Goal: Information Seeking & Learning: Learn about a topic

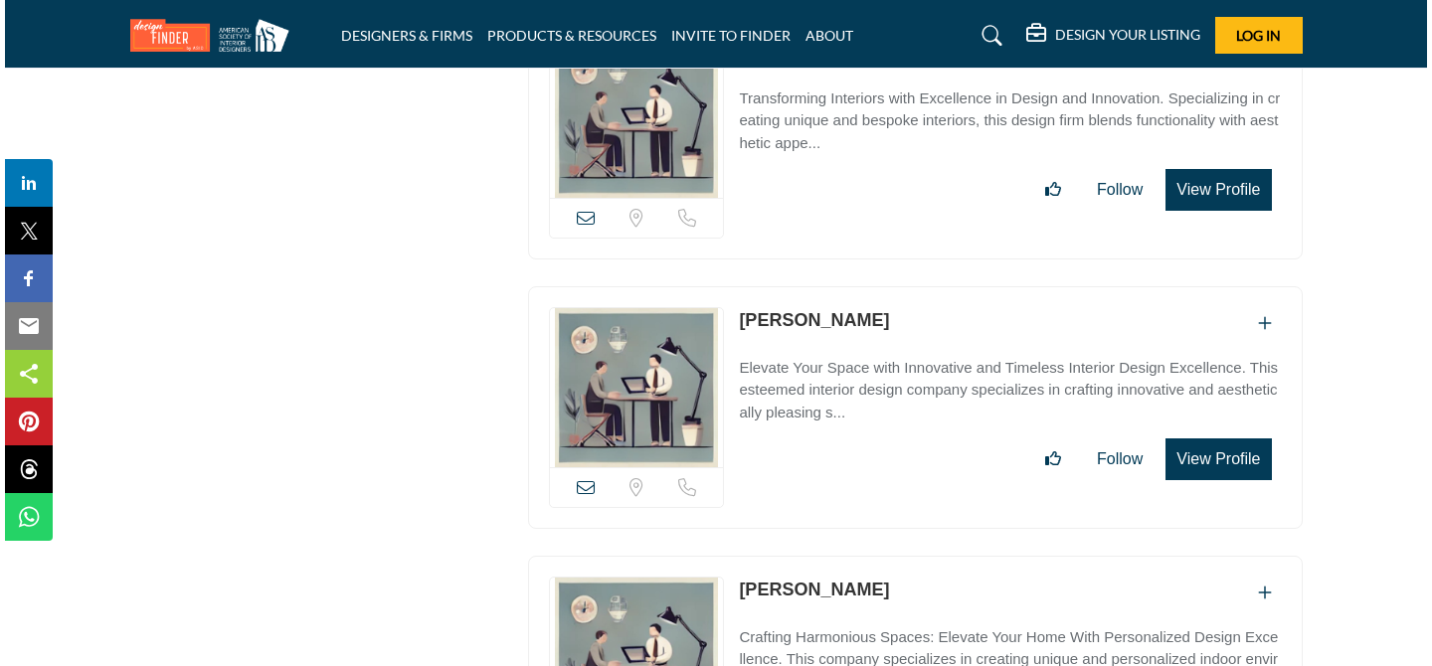
scroll to position [18707, 0]
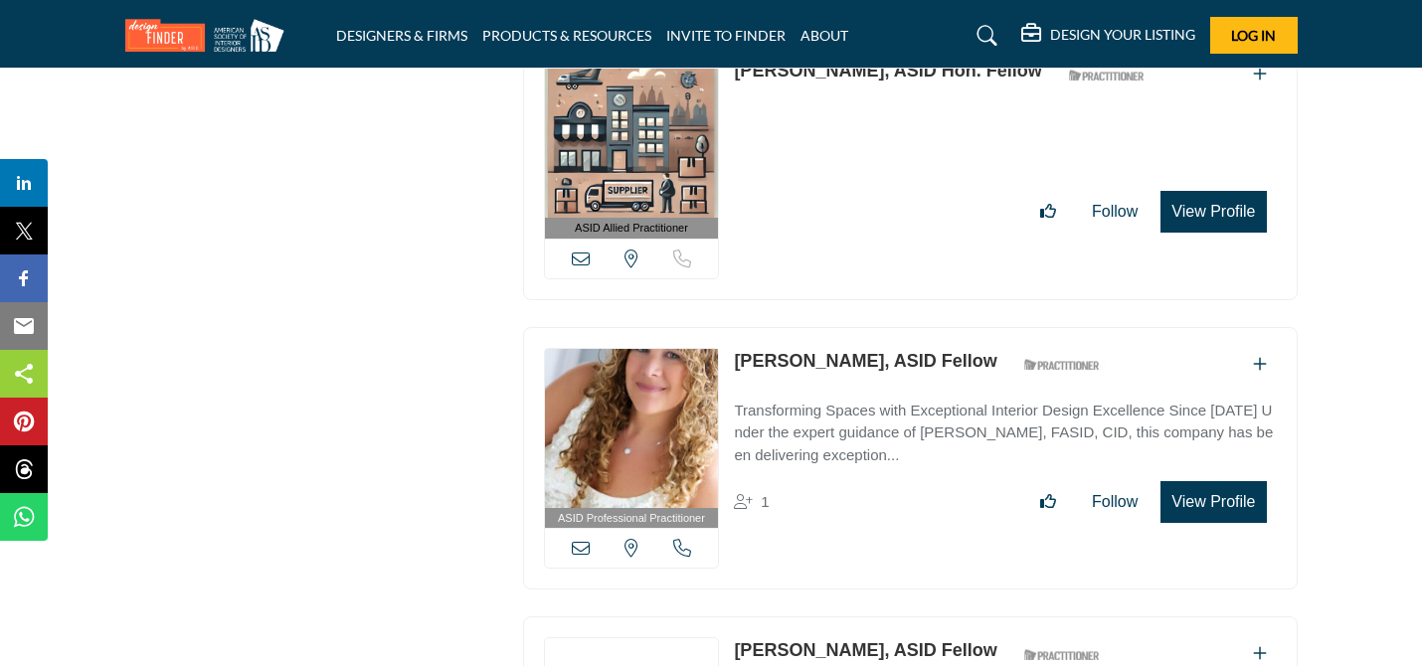
click at [1192, 481] on button "View Profile" at bounding box center [1213, 502] width 105 height 42
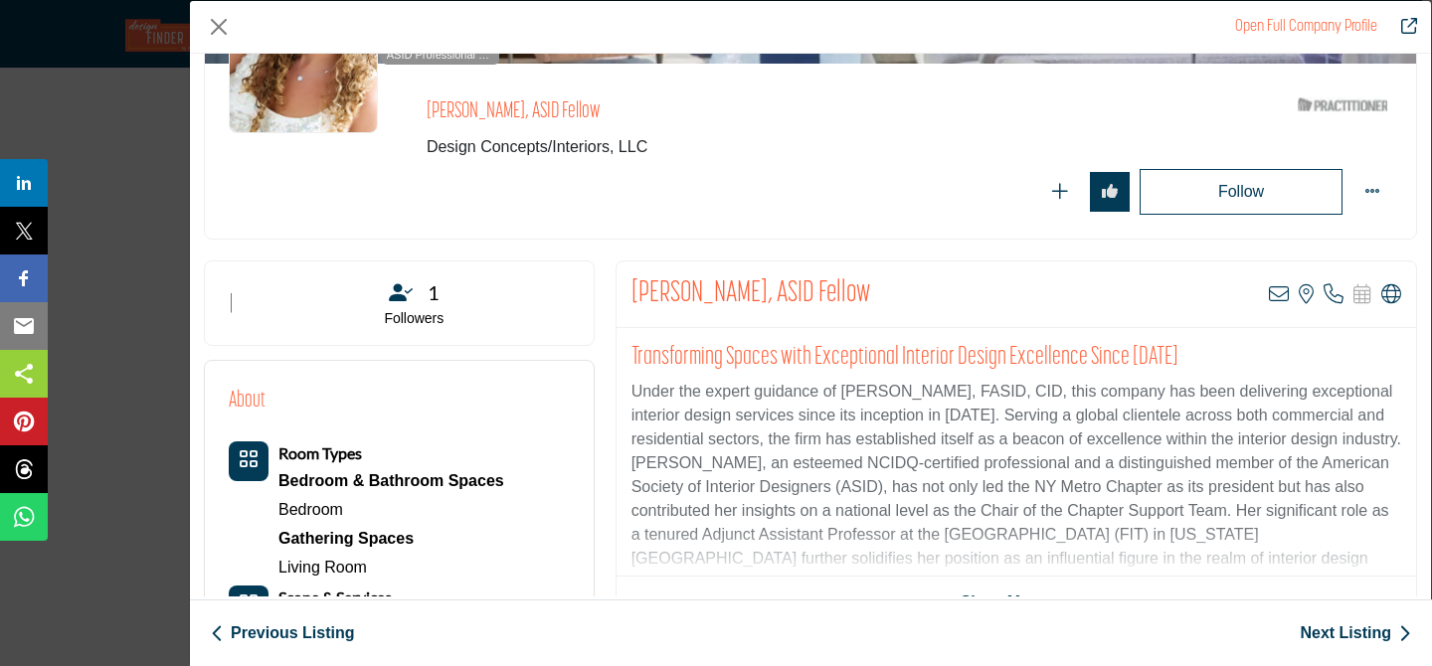
scroll to position [205, 0]
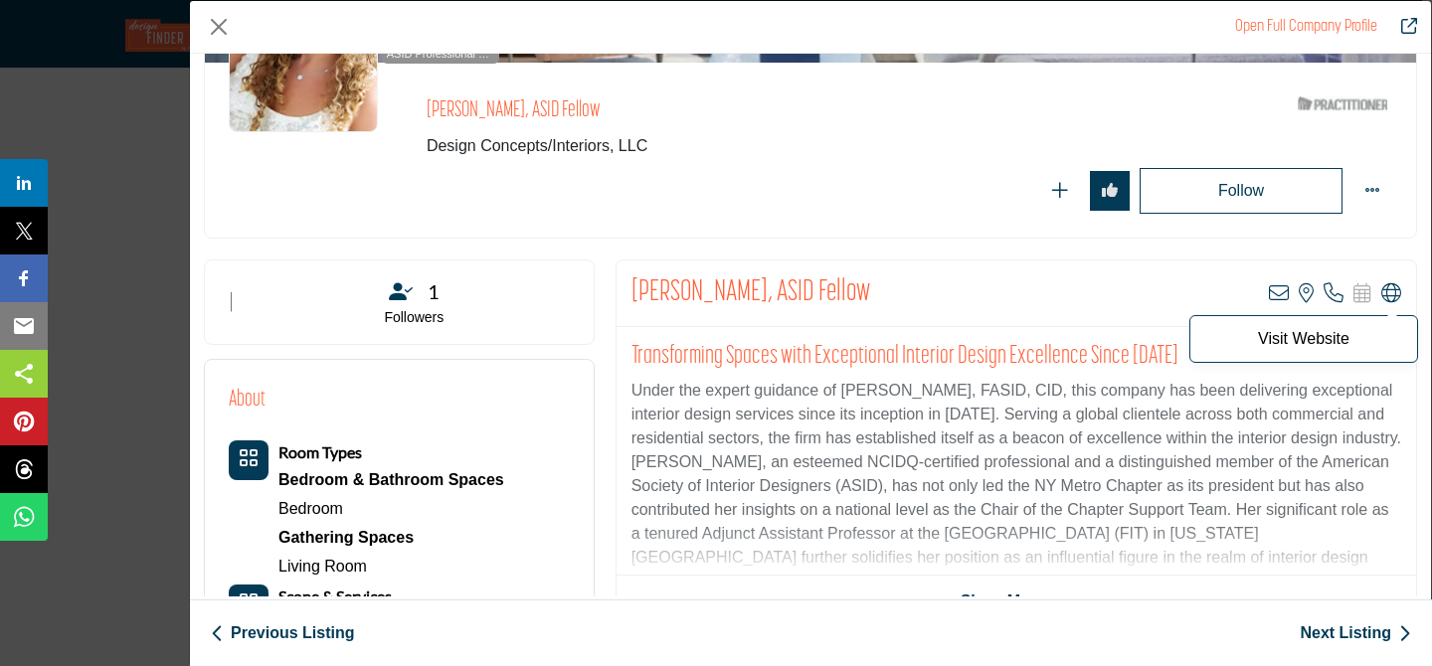
click at [1381, 289] on icon "Company Data Modal" at bounding box center [1391, 293] width 20 height 20
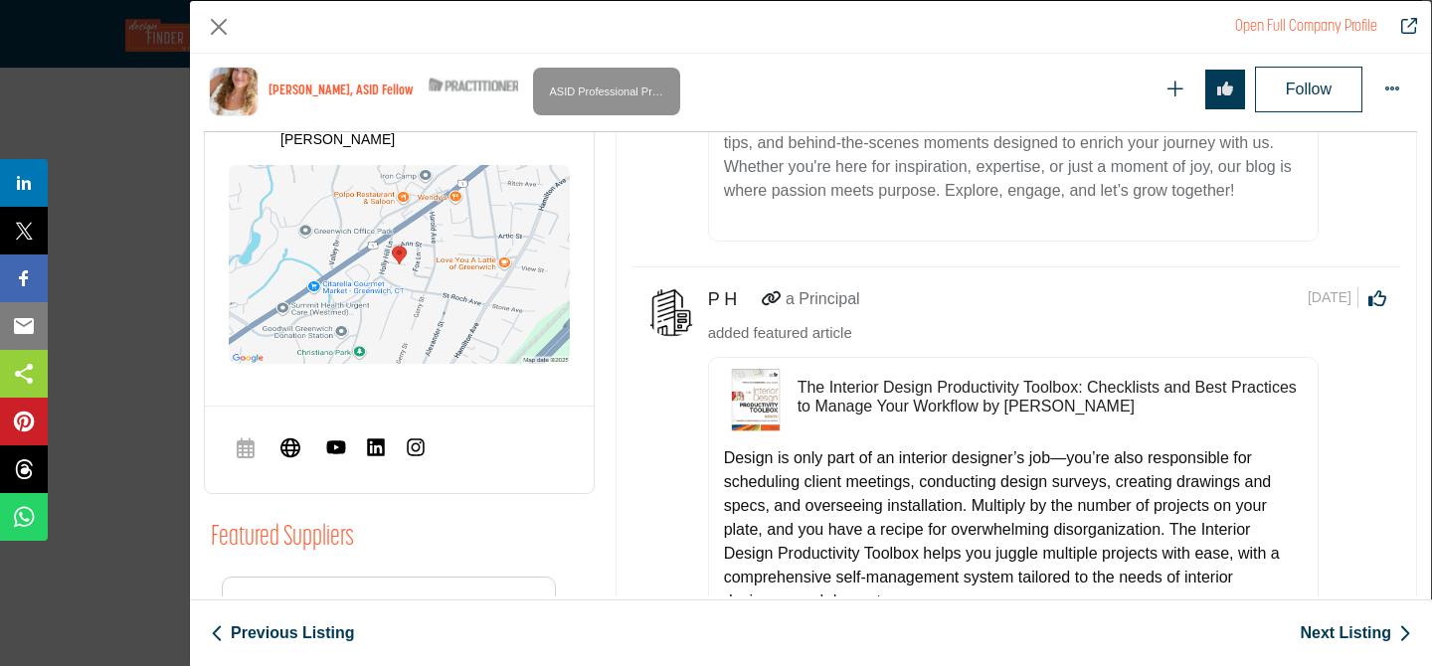
scroll to position [1136, 0]
click at [746, 411] on img "Company Data Modal" at bounding box center [756, 401] width 64 height 64
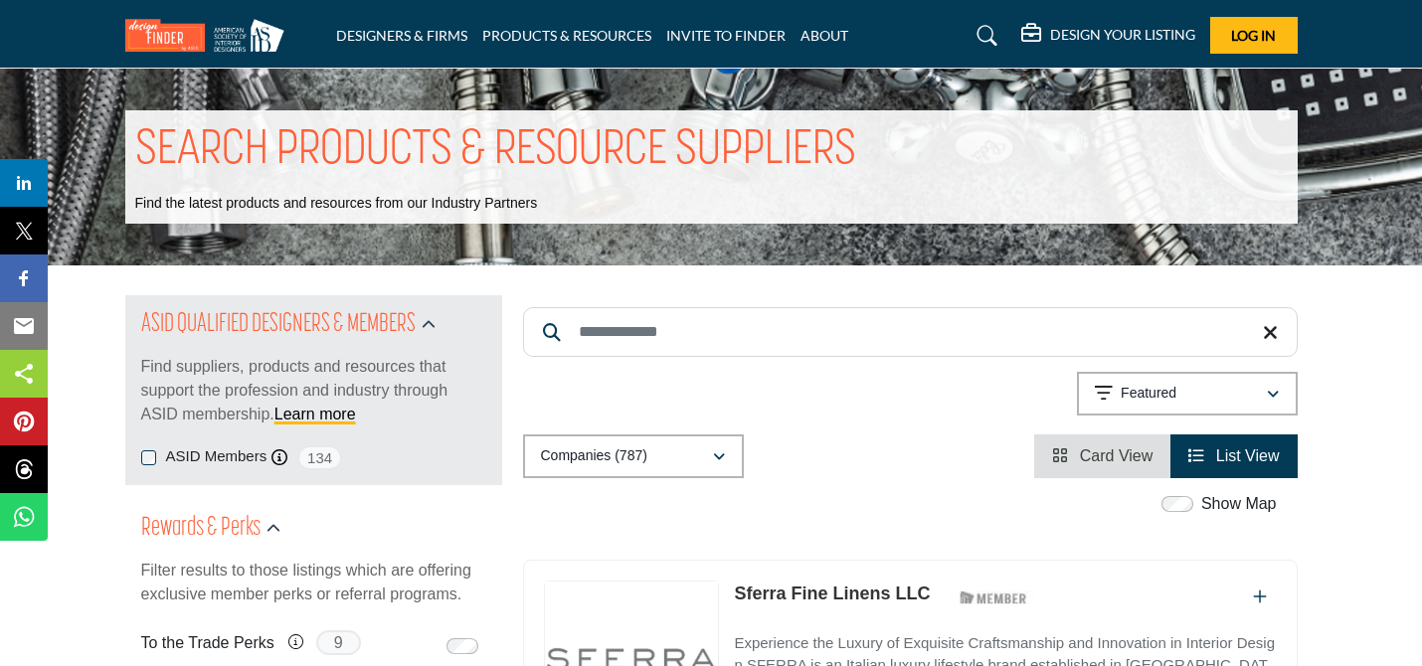
click at [793, 334] on input "Search Keyword" at bounding box center [910, 332] width 775 height 50
type input "*********"
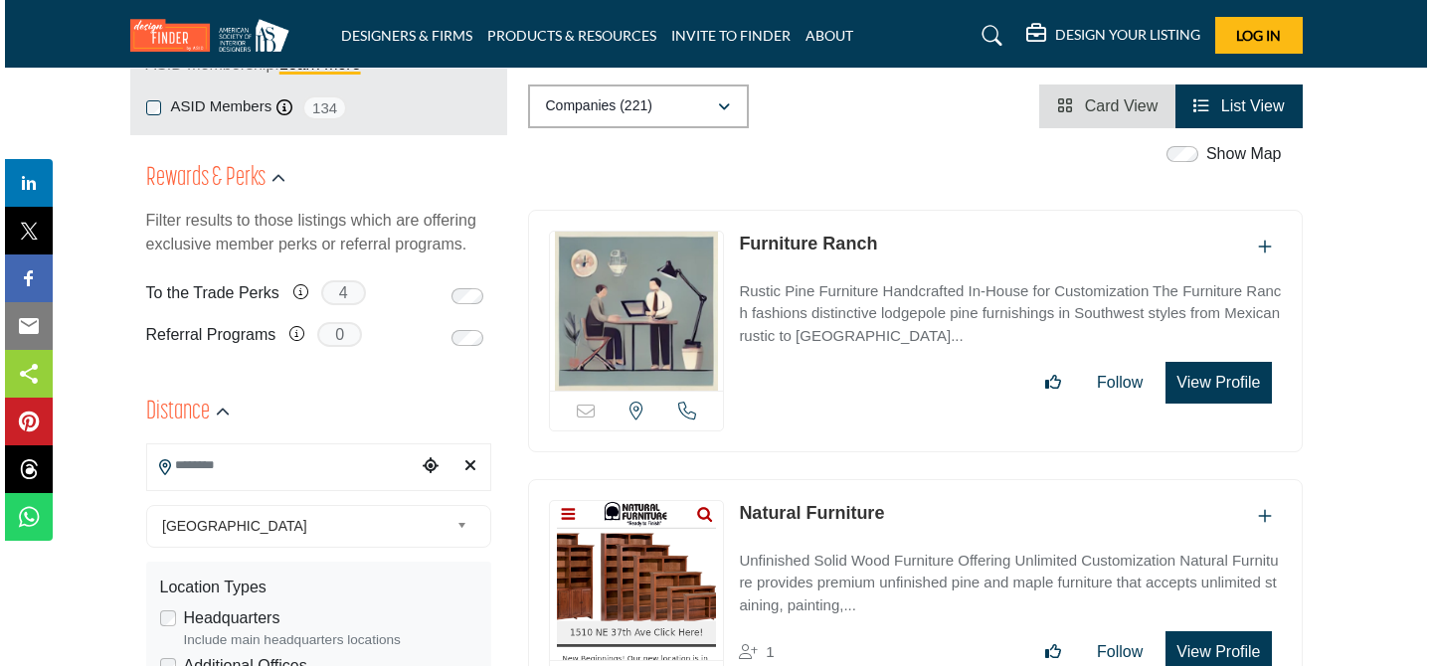
scroll to position [359, 0]
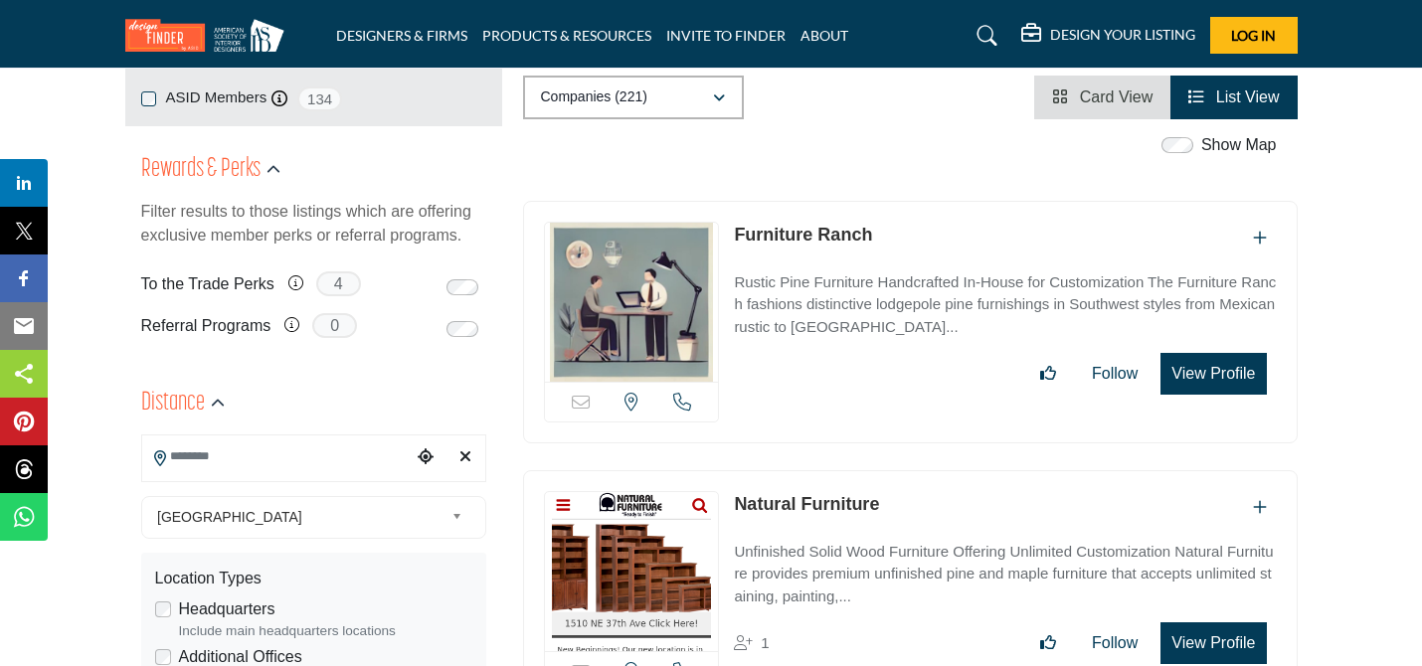
click at [1182, 381] on button "View Profile" at bounding box center [1213, 374] width 105 height 42
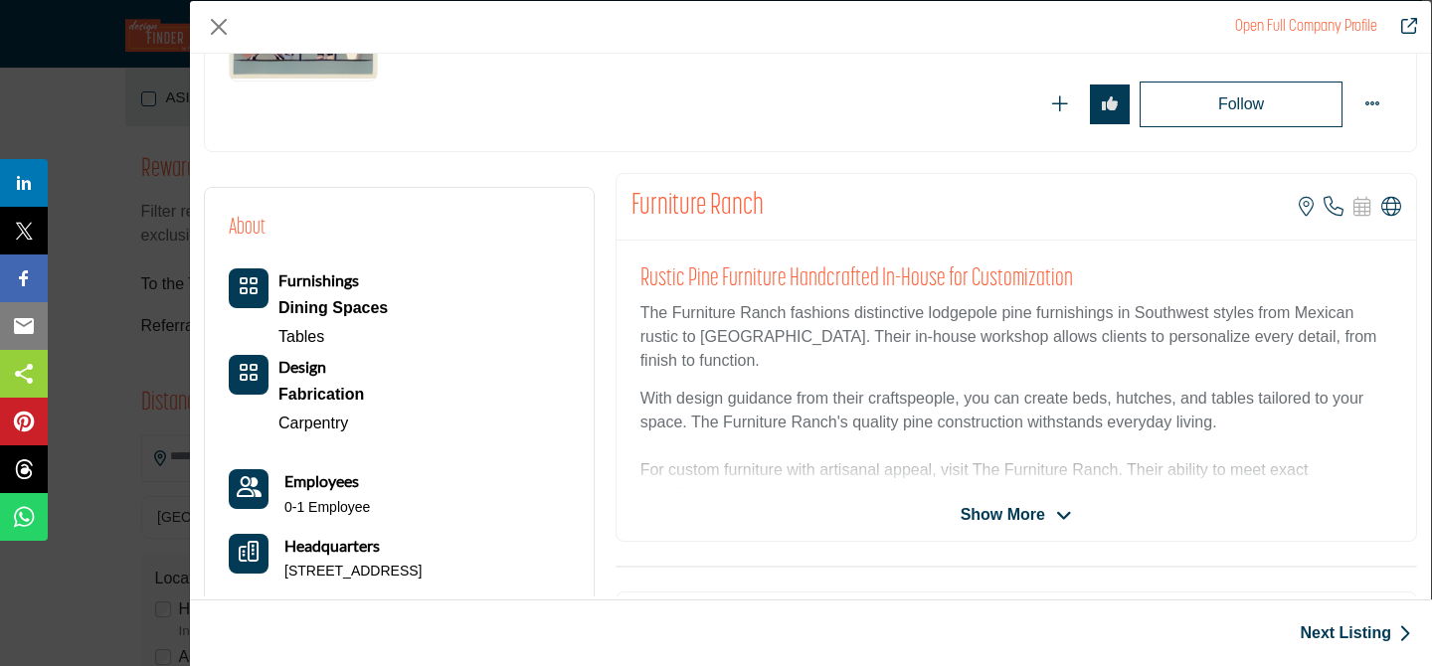
scroll to position [283, 0]
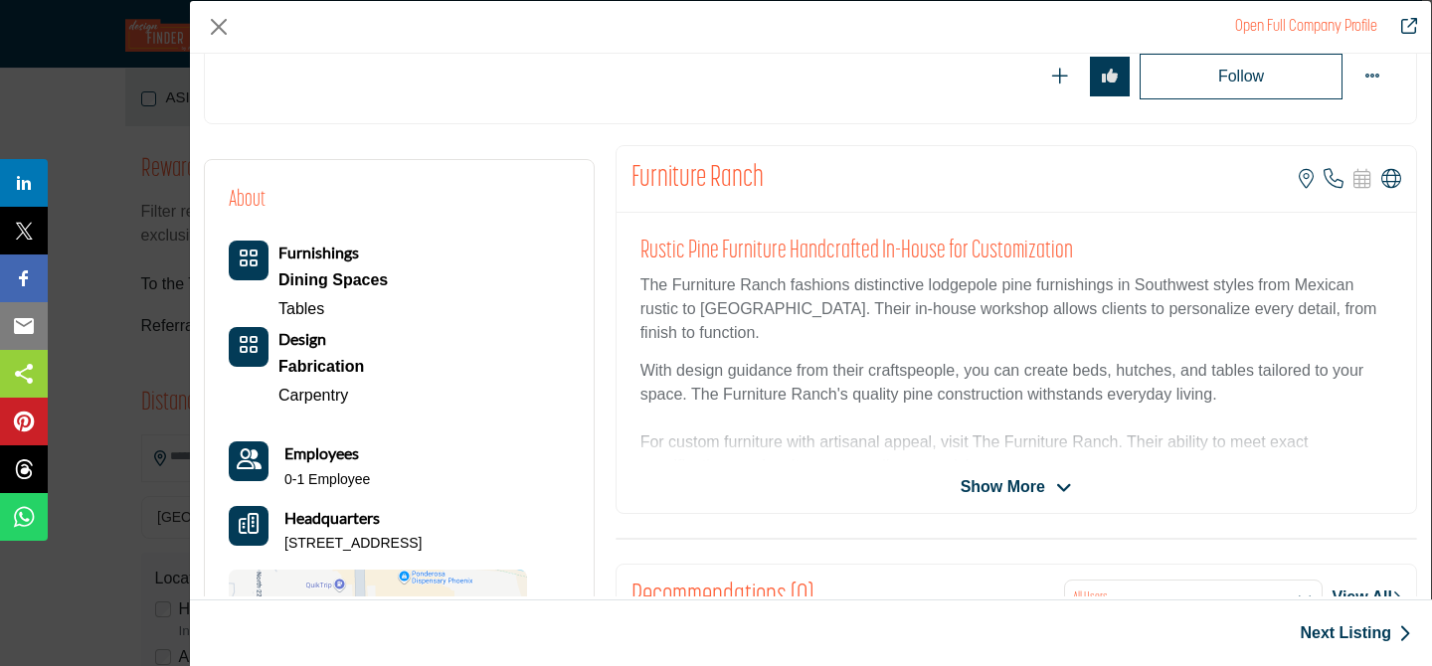
click at [1026, 481] on span "Show More" at bounding box center [1003, 487] width 85 height 24
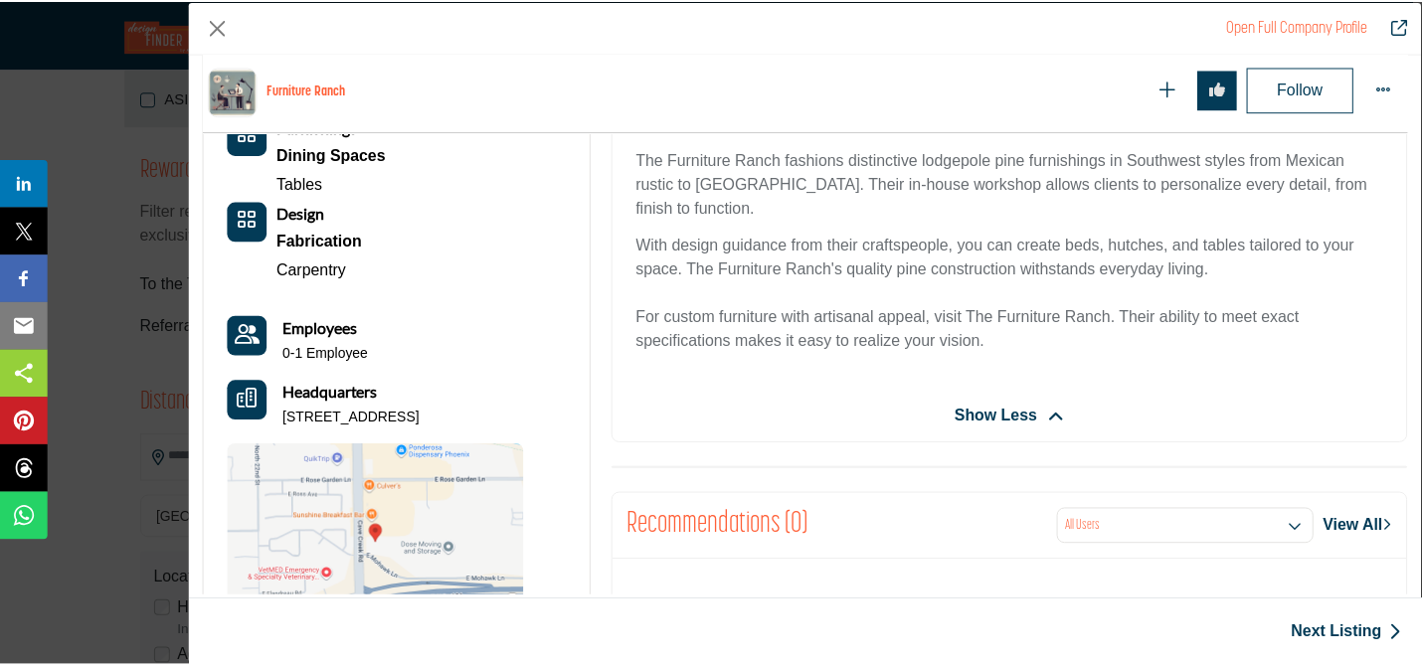
scroll to position [473, 0]
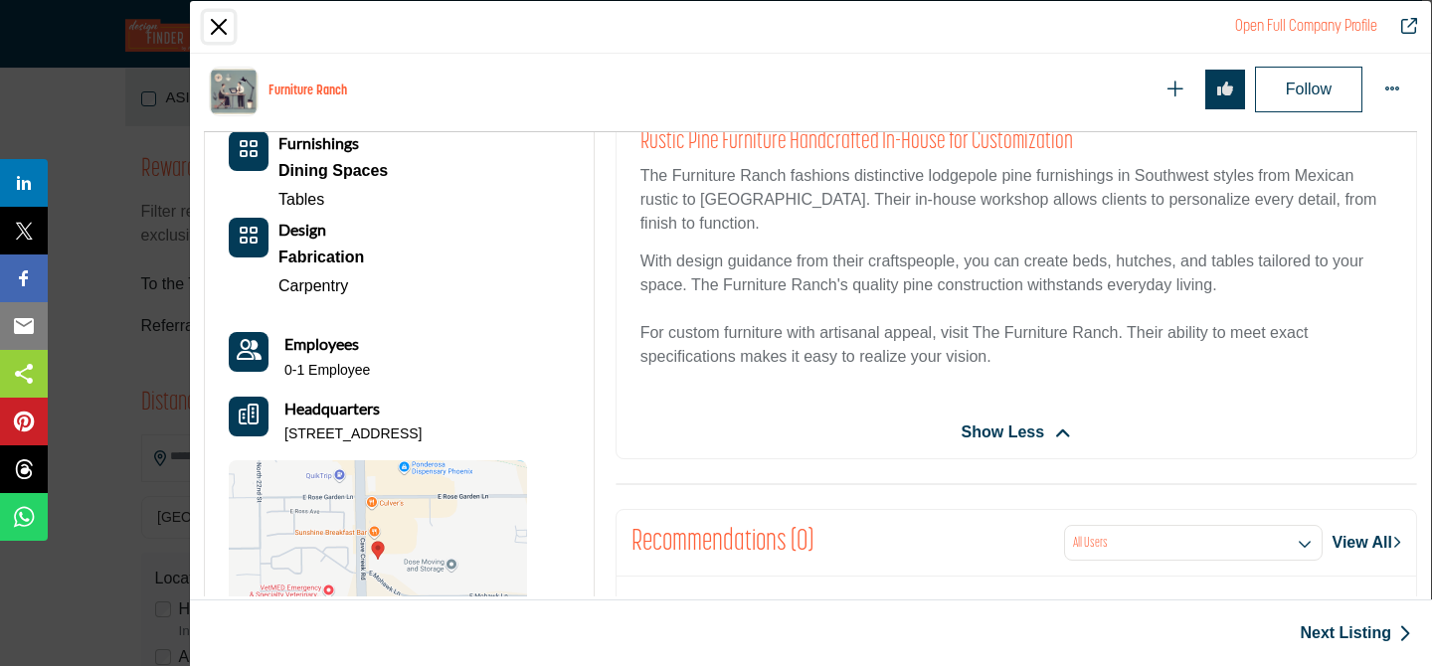
click at [221, 26] on button "Close" at bounding box center [219, 27] width 30 height 30
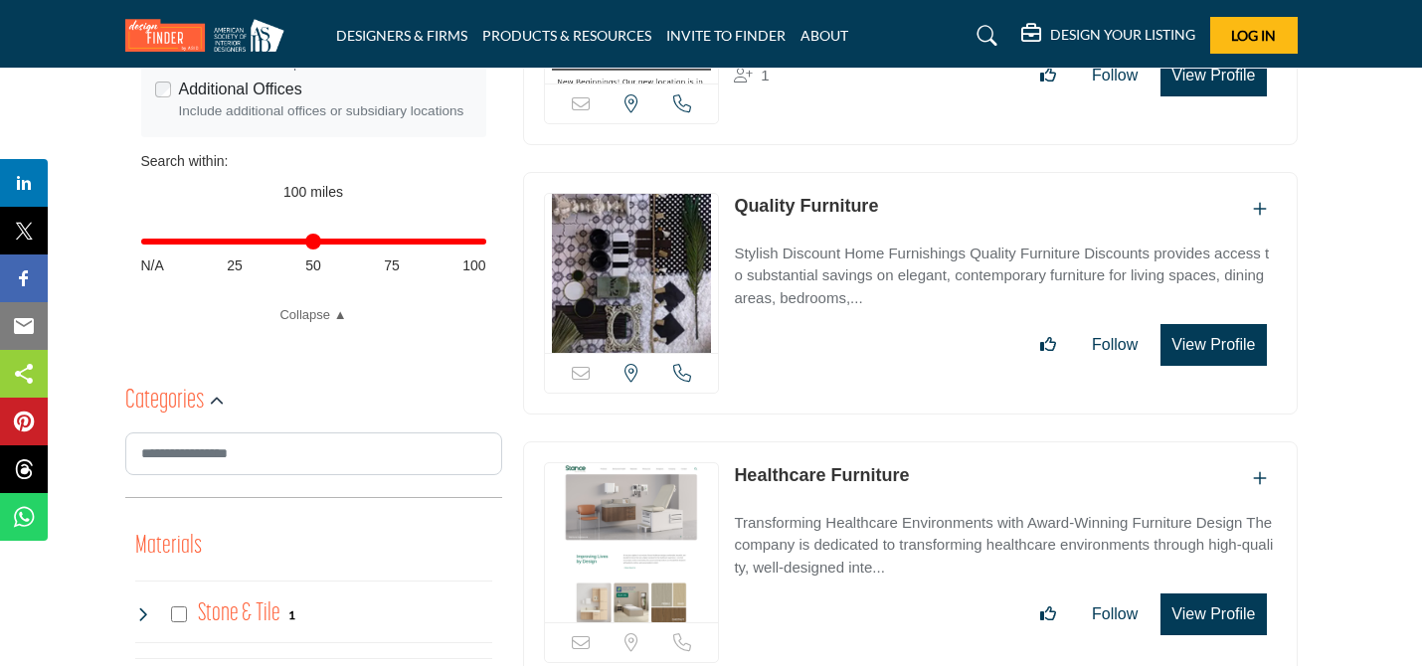
scroll to position [945, 0]
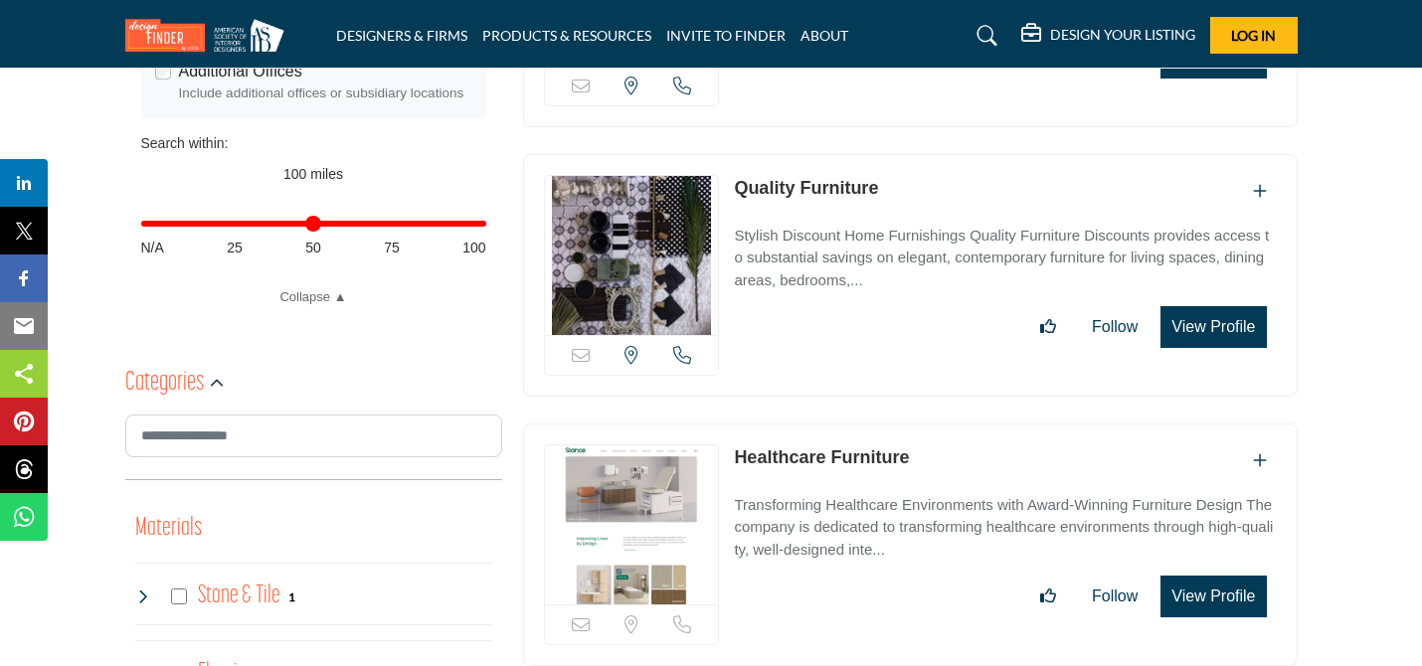
click at [804, 186] on link "Quality Furniture" at bounding box center [806, 188] width 144 height 20
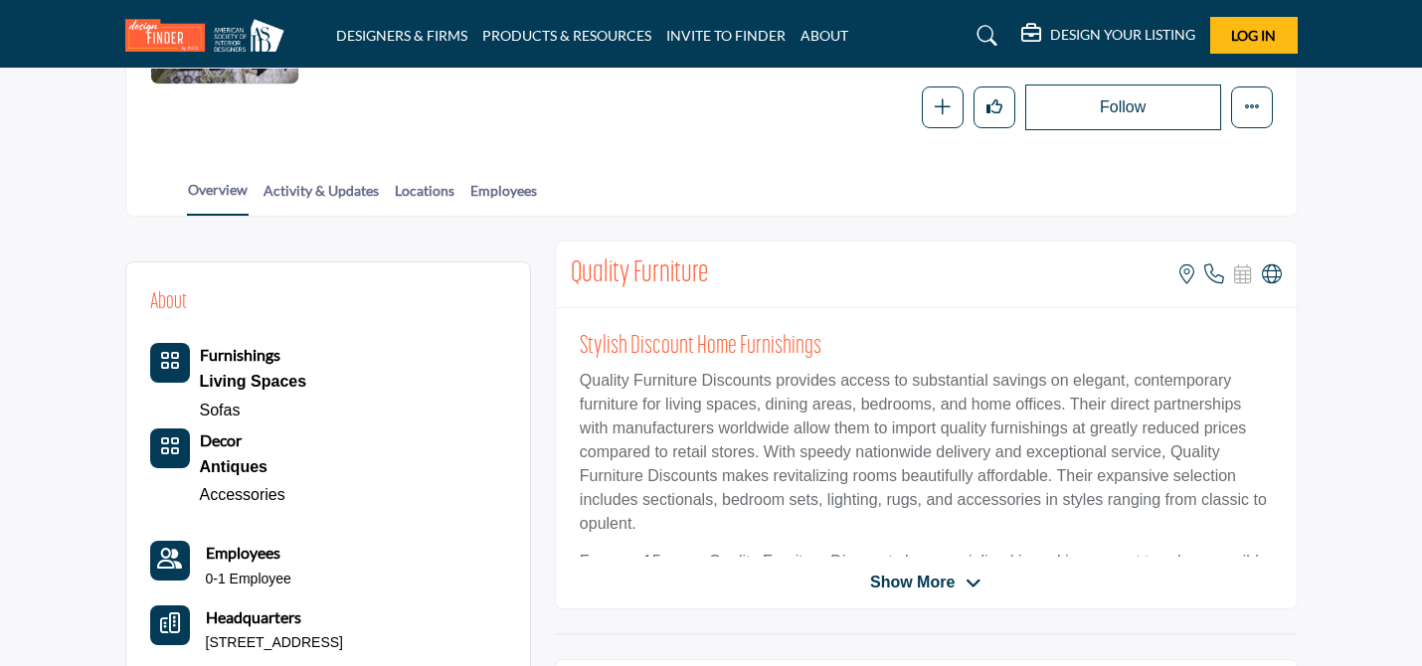
scroll to position [421, 0]
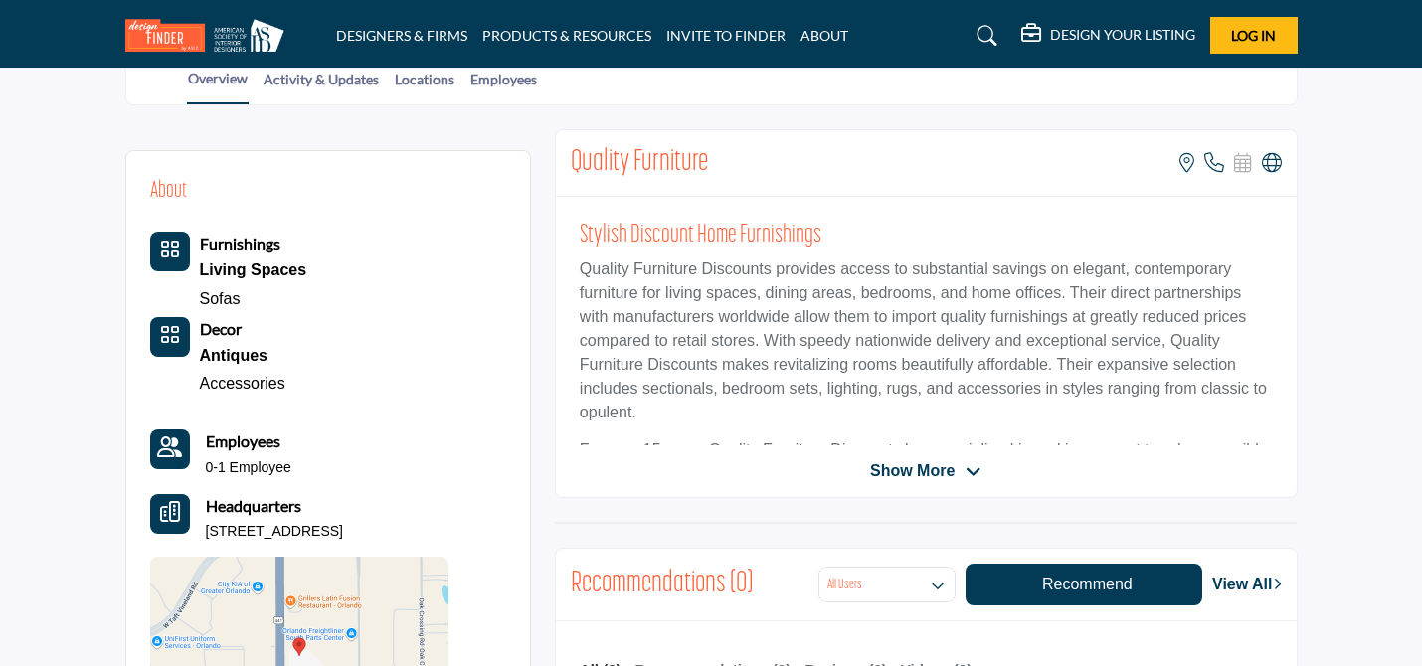
click at [0, 0] on div at bounding box center [0, 0] width 0 height 0
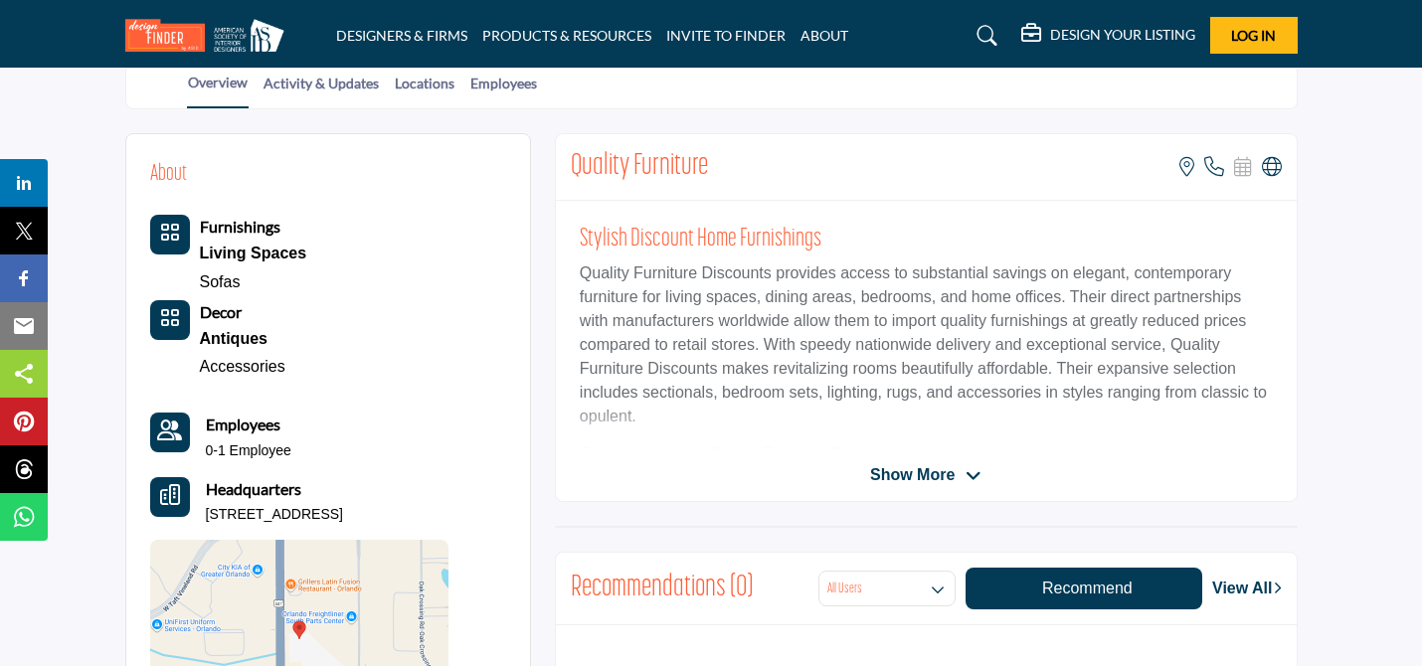
click at [935, 477] on span "Show More" at bounding box center [912, 475] width 85 height 24
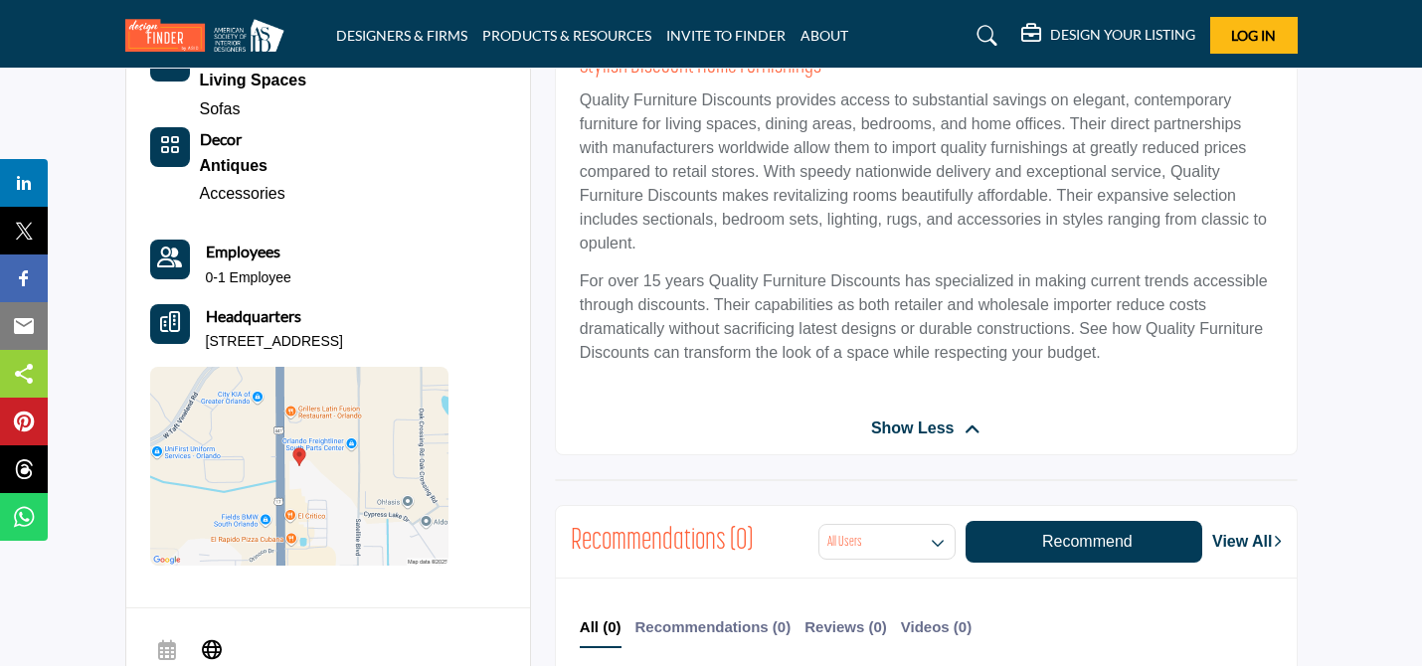
scroll to position [0, 0]
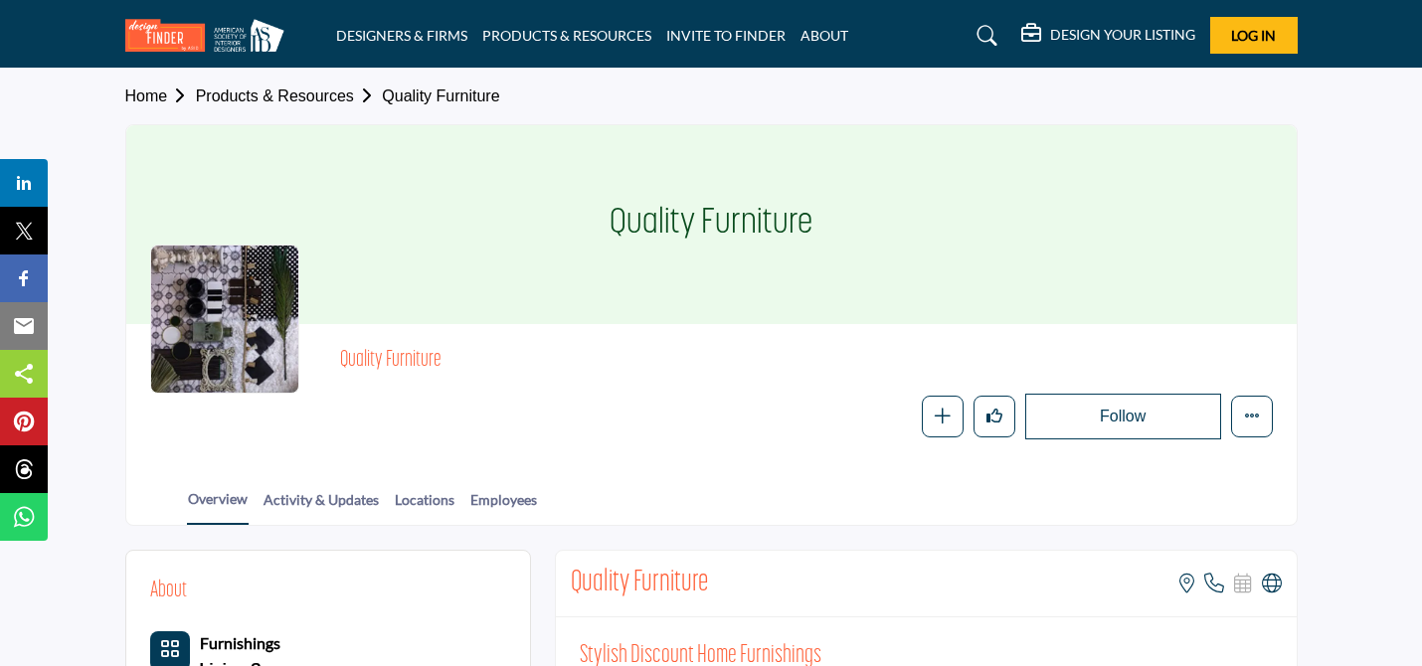
click at [238, 29] on img at bounding box center [209, 35] width 169 height 33
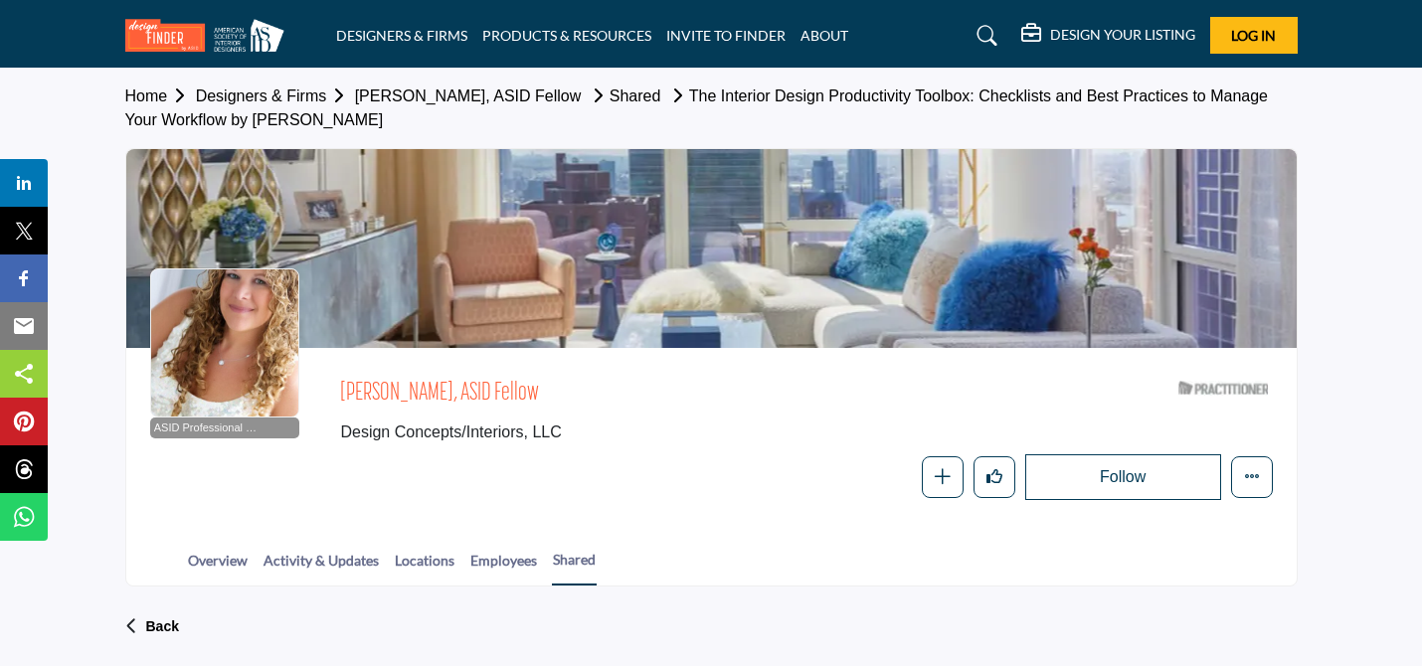
click at [277, 94] on link "Designers & Firms" at bounding box center [275, 96] width 159 height 17
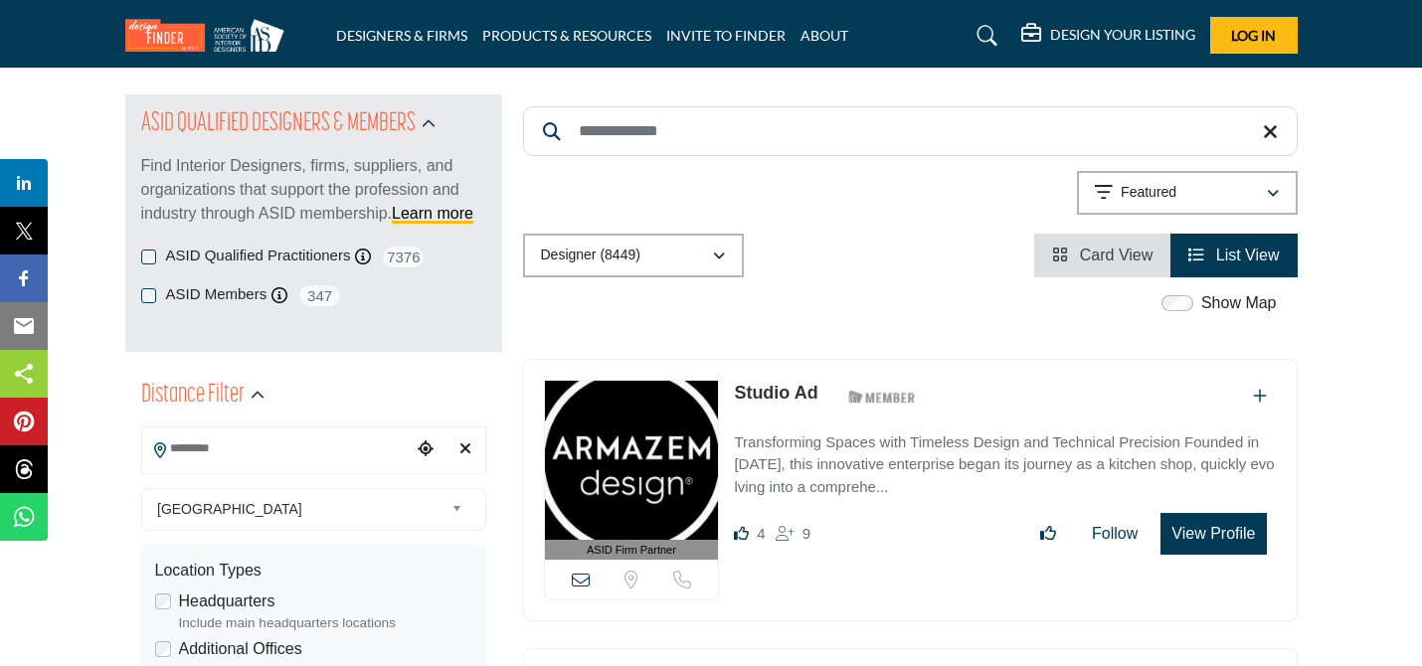
scroll to position [640, 0]
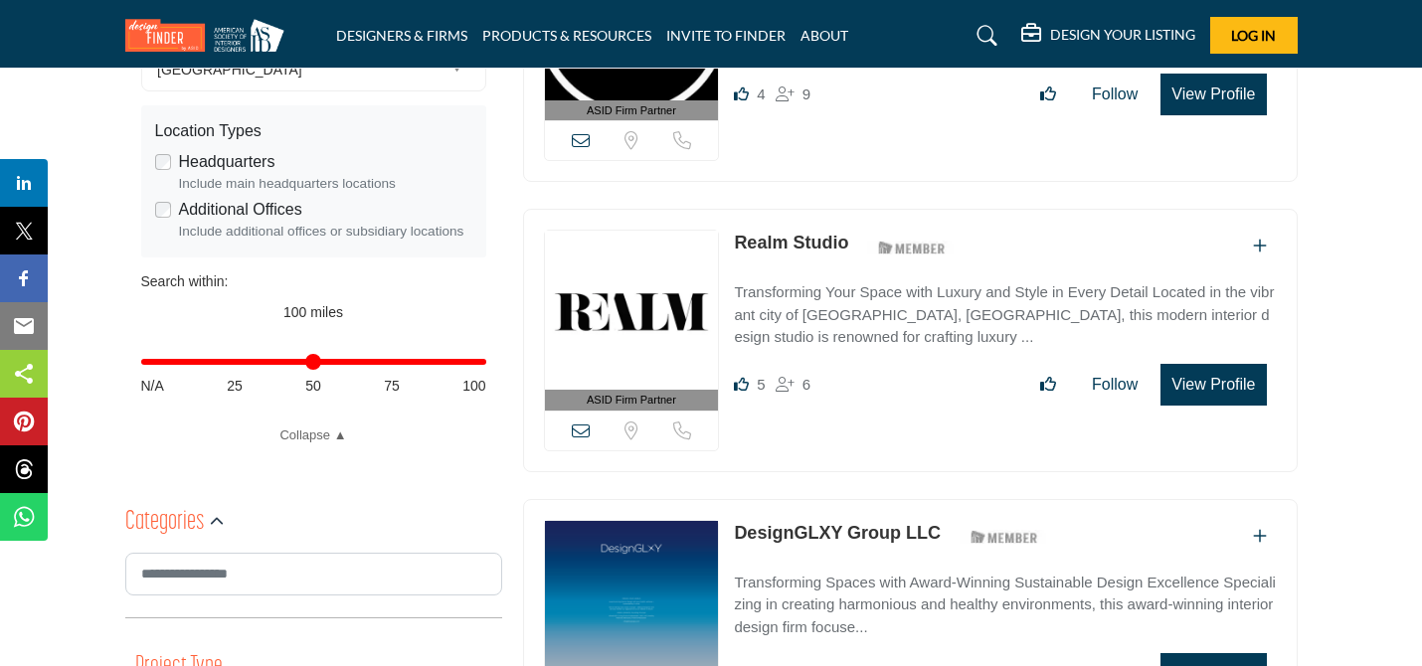
click at [785, 252] on link "Realm Studio" at bounding box center [791, 243] width 114 height 20
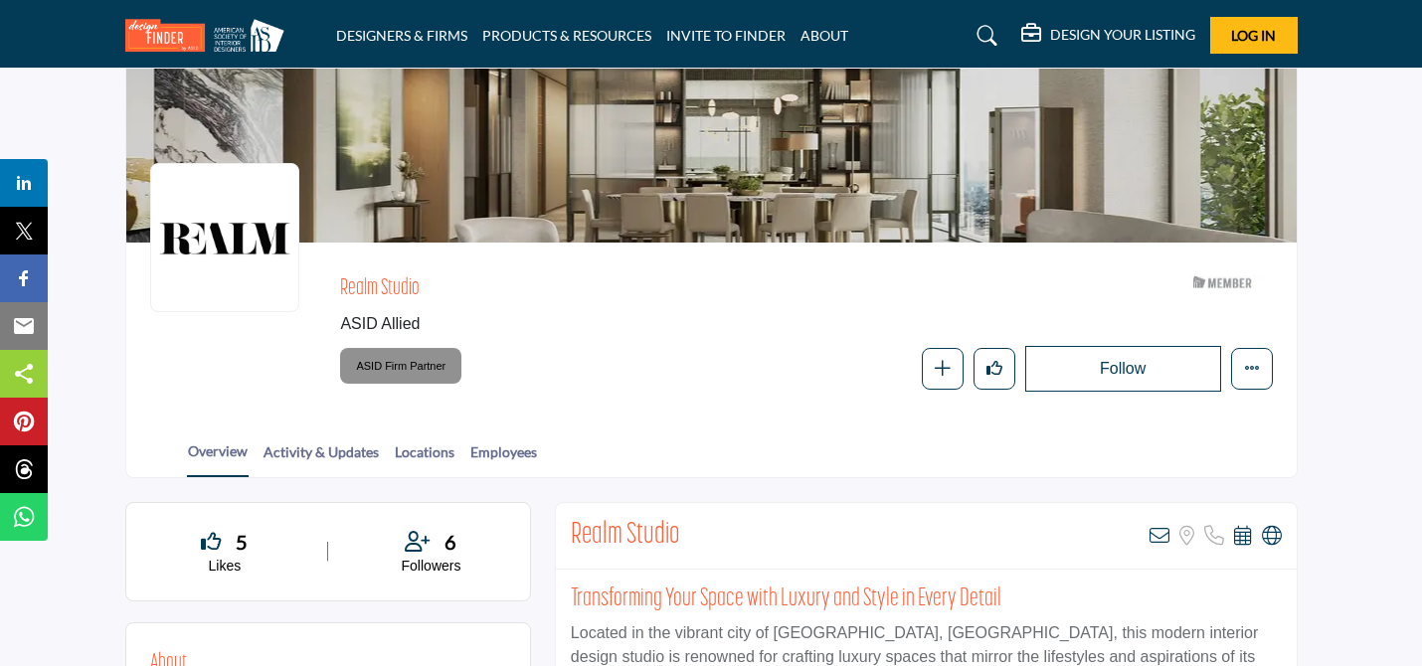
scroll to position [231, 0]
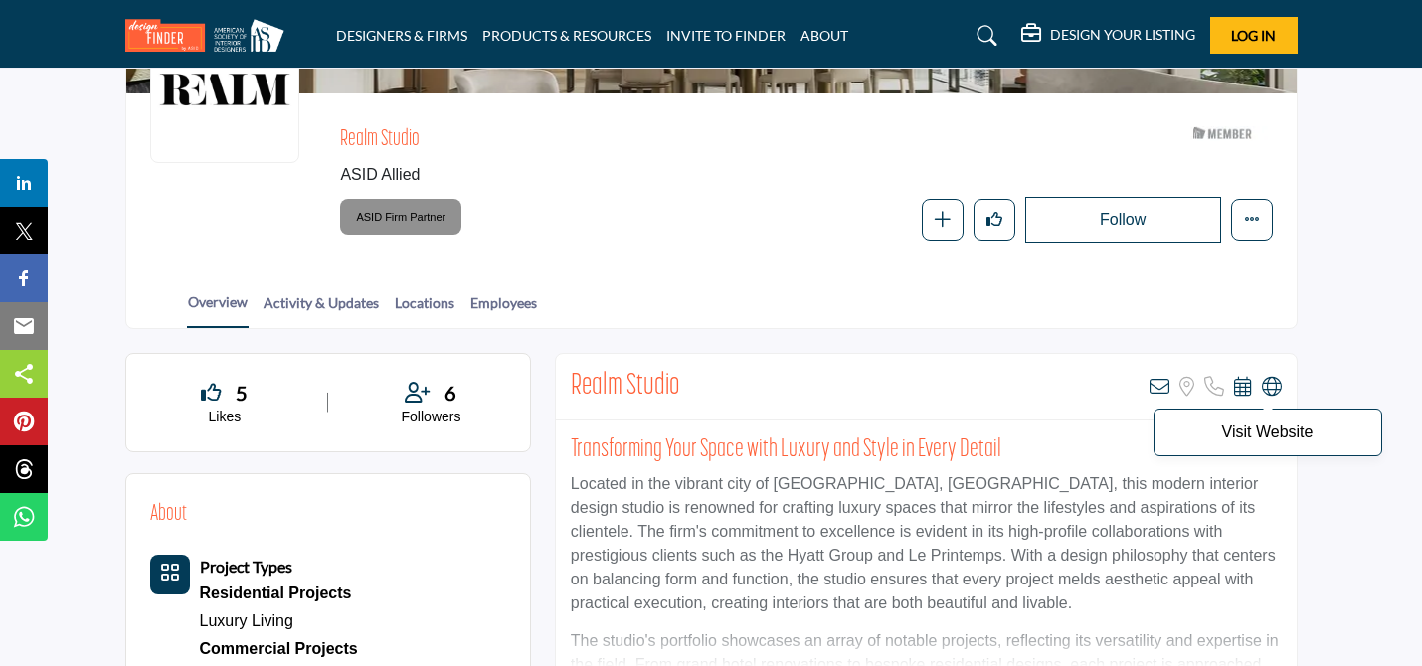
click at [1274, 386] on icon at bounding box center [1272, 387] width 20 height 20
